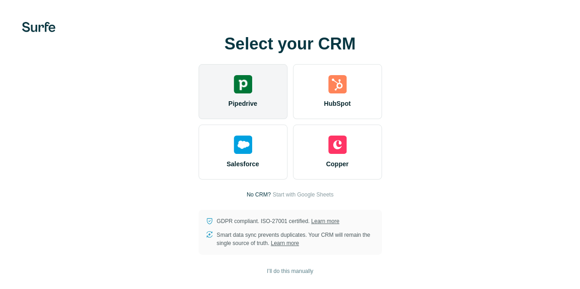
click at [234, 88] on img at bounding box center [243, 84] width 18 height 18
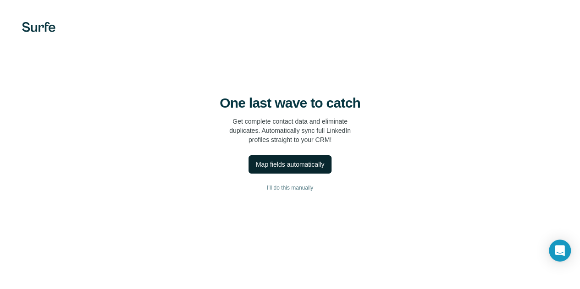
click at [248, 174] on button "Map fields automatically" at bounding box center [289, 164] width 83 height 18
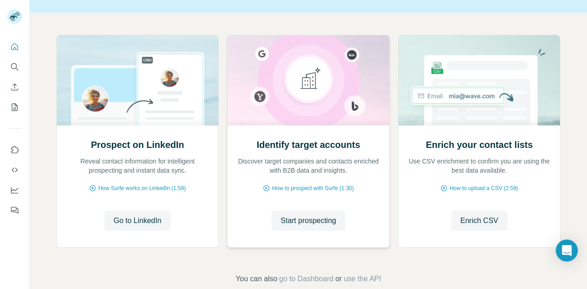
scroll to position [80, 0]
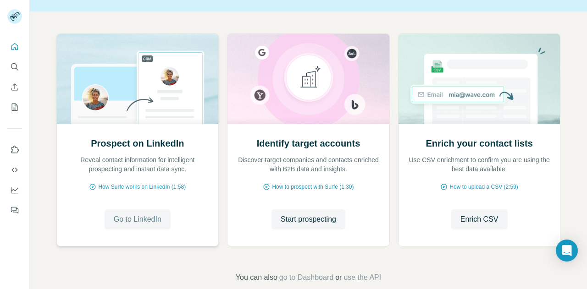
click at [138, 223] on span "Go to LinkedIn" at bounding box center [138, 219] width 48 height 11
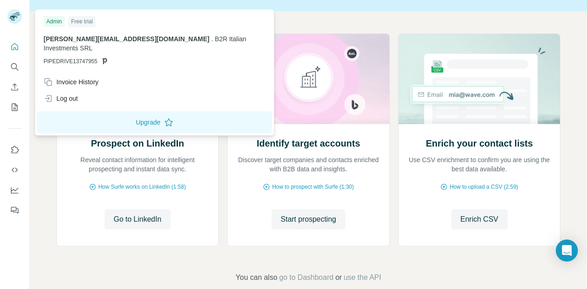
click at [7, 25] on div at bounding box center [16, 18] width 27 height 30
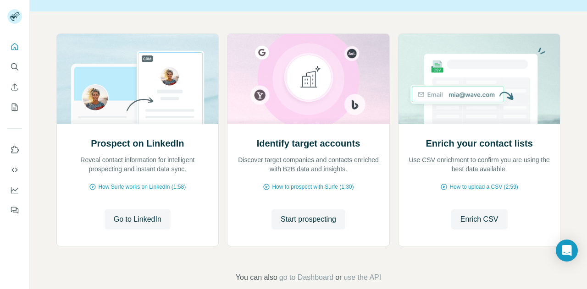
click at [14, 15] on rect at bounding box center [14, 16] width 15 height 15
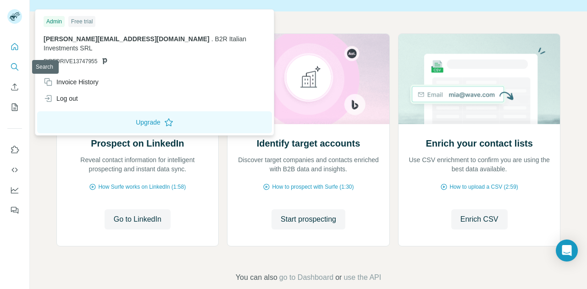
click at [17, 64] on icon "Search" at bounding box center [14, 66] width 9 height 9
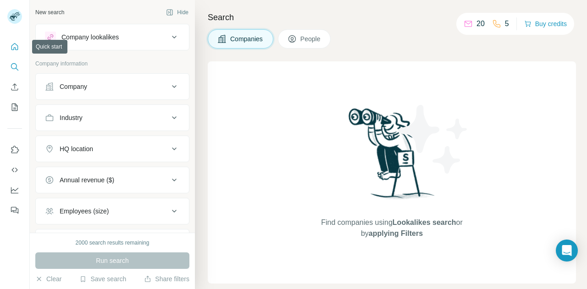
click at [13, 42] on icon "Quick start" at bounding box center [14, 46] width 9 height 9
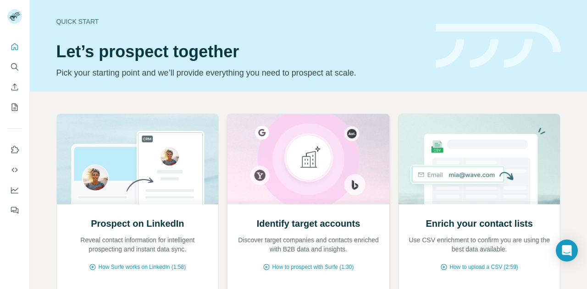
scroll to position [96, 0]
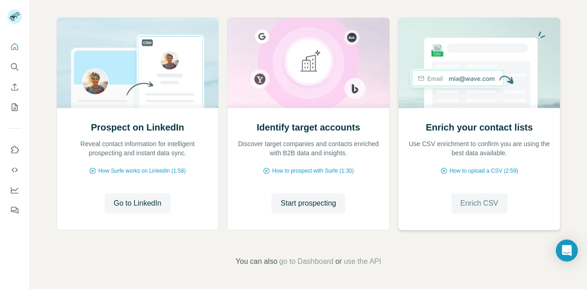
click at [472, 204] on span "Enrich CSV" at bounding box center [479, 203] width 38 height 11
